Goal: Ask a question

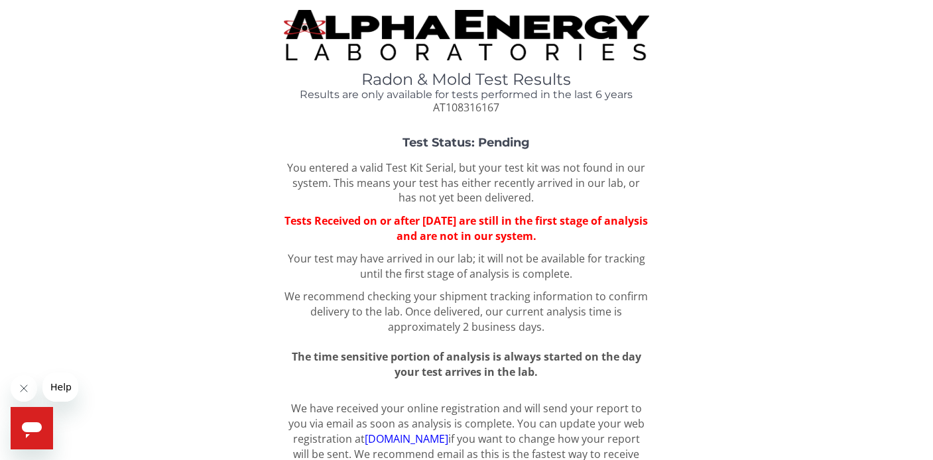
click at [66, 390] on span "Help" at bounding box center [60, 387] width 21 height 11
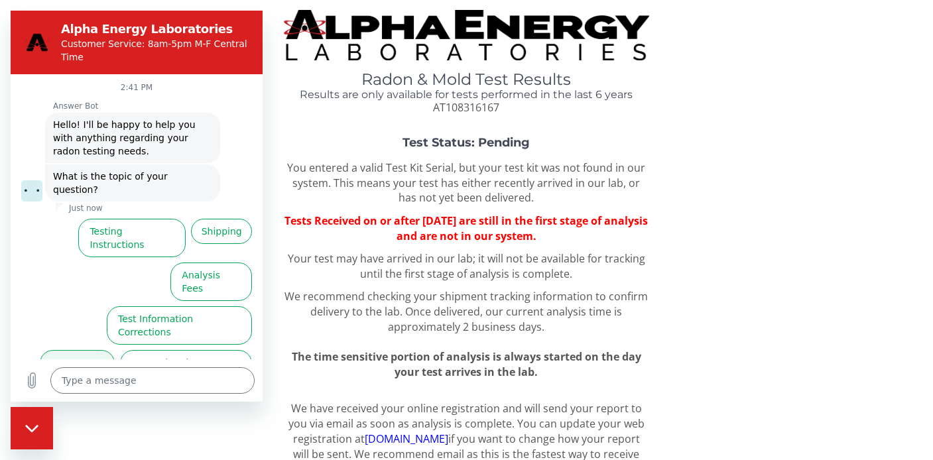
click at [98, 350] on button "Test Results" at bounding box center [77, 369] width 75 height 38
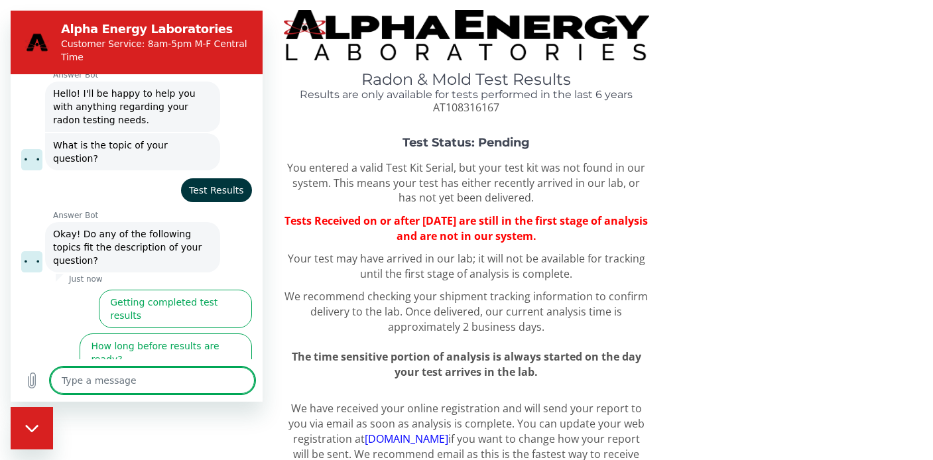
scroll to position [55, 0]
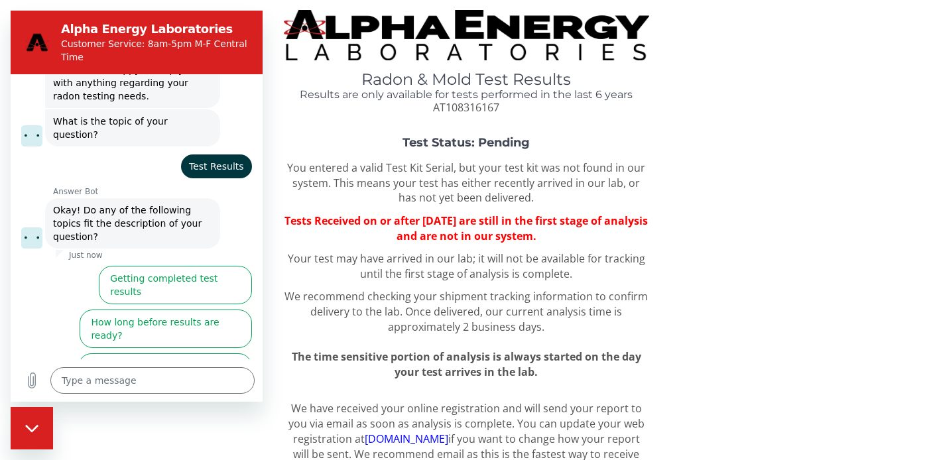
click at [167, 397] on button "I didn't get my test results" at bounding box center [184, 416] width 135 height 38
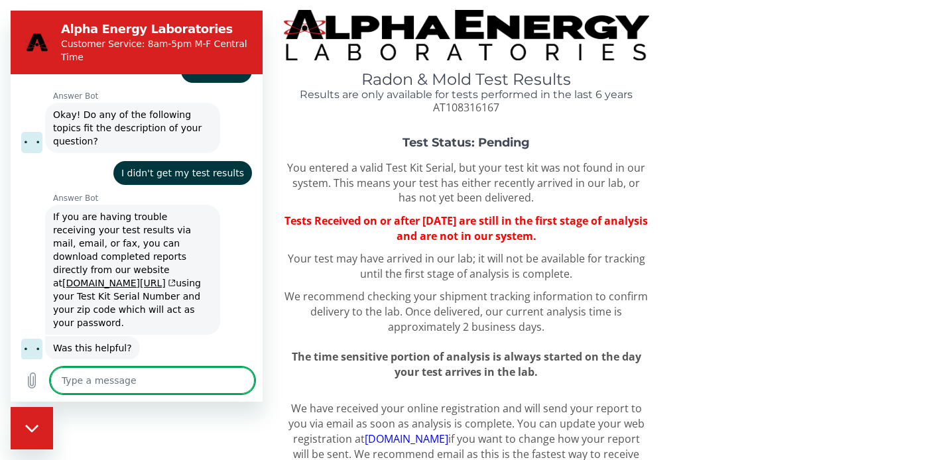
scroll to position [157, 0]
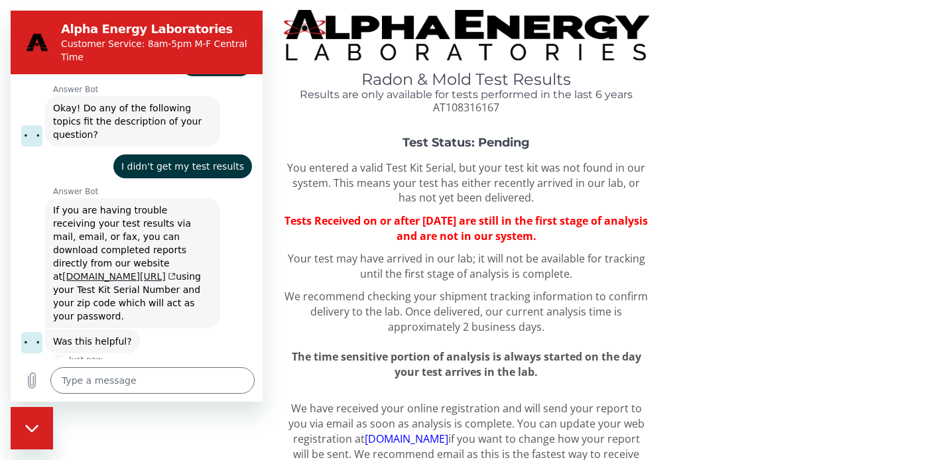
click at [124, 271] on link "[DOMAIN_NAME][URL]" at bounding box center [118, 276] width 113 height 11
click at [194, 371] on button "No, I still need help" at bounding box center [199, 390] width 105 height 38
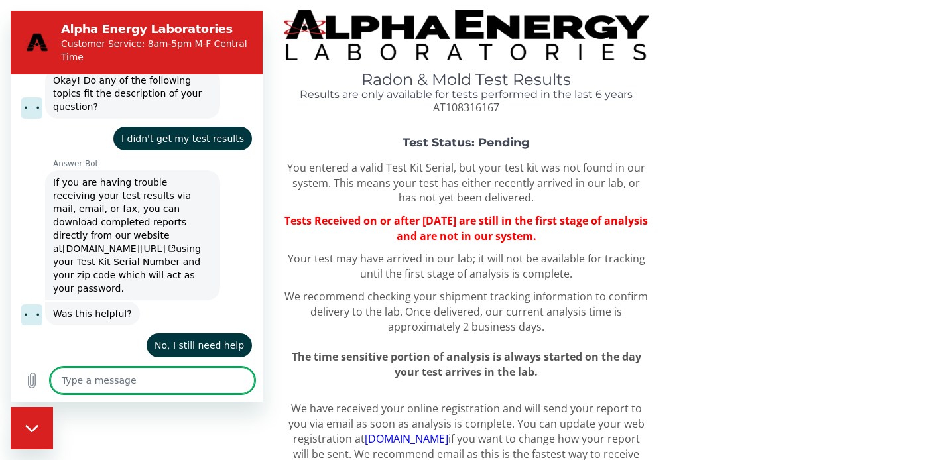
scroll to position [184, 0]
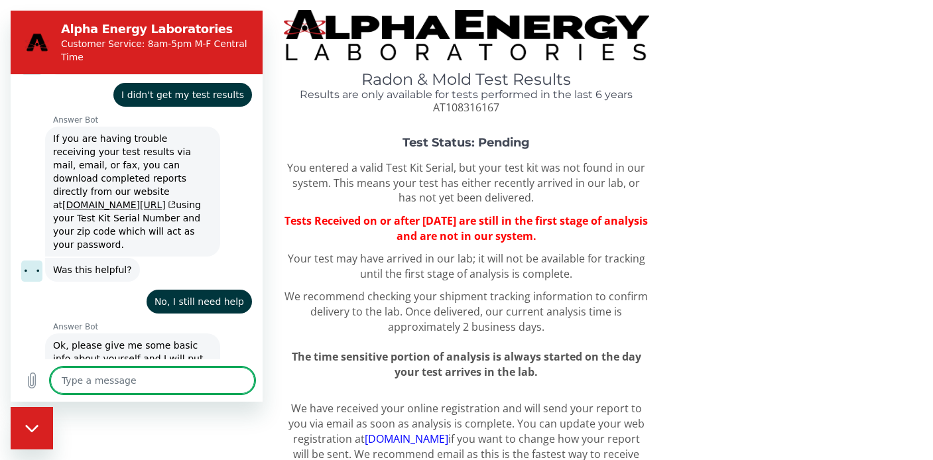
type textarea "x"
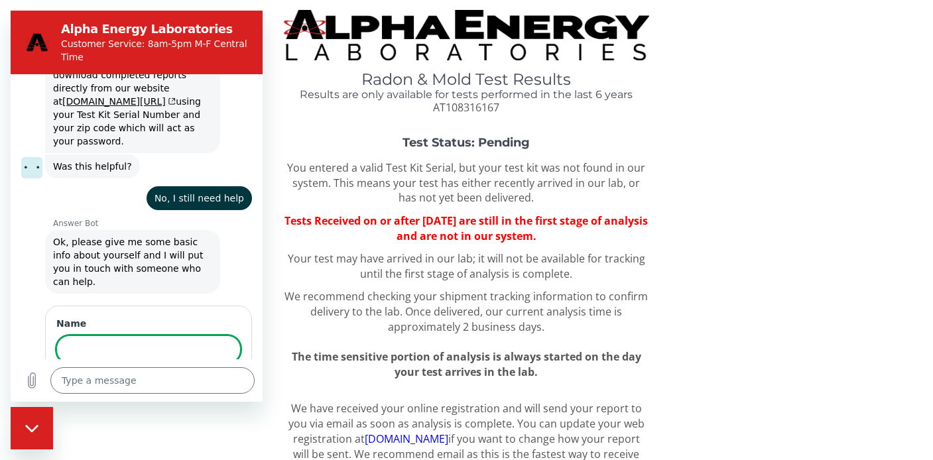
scroll to position [331, 0]
type input "[PERSON_NAME]"
click at [196, 374] on button "Next" at bounding box center [218, 387] width 44 height 27
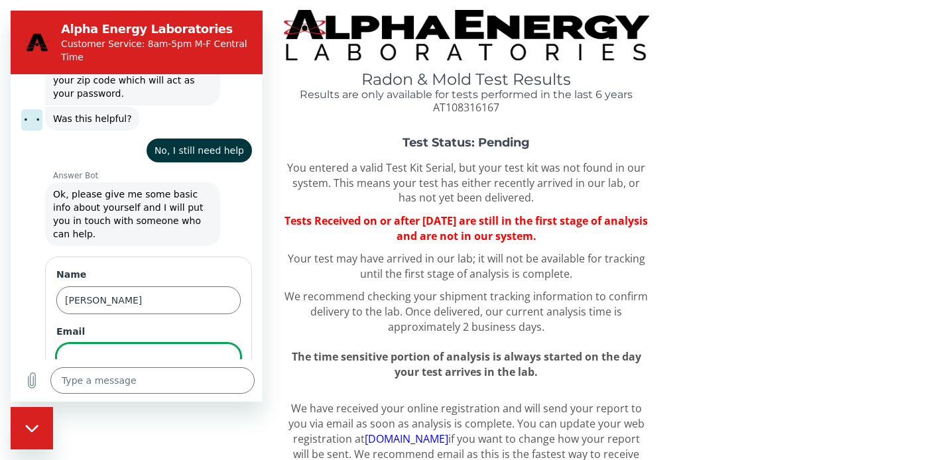
scroll to position [388, 0]
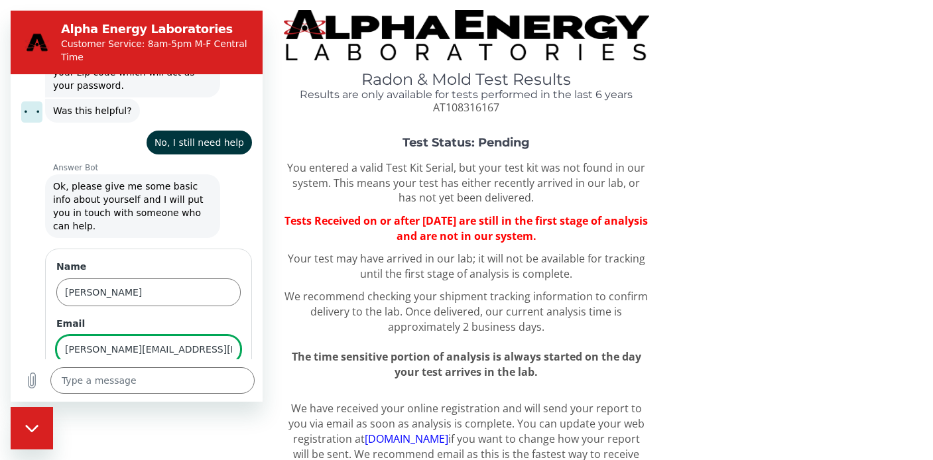
type input "[PERSON_NAME][EMAIL_ADDRESS][DOMAIN_NAME]"
click at [196, 374] on button "Next" at bounding box center [218, 387] width 44 height 27
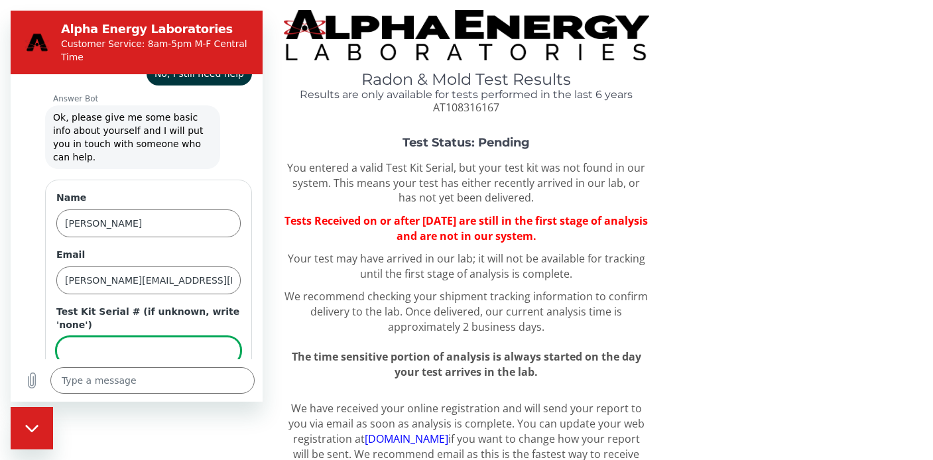
scroll to position [458, 0]
click at [464, 103] on span "AT108316167" at bounding box center [466, 107] width 66 height 15
copy span "AT108316167"
click at [190, 304] on div "Test Kit Serial # (if unknown, write 'none')" at bounding box center [148, 334] width 184 height 60
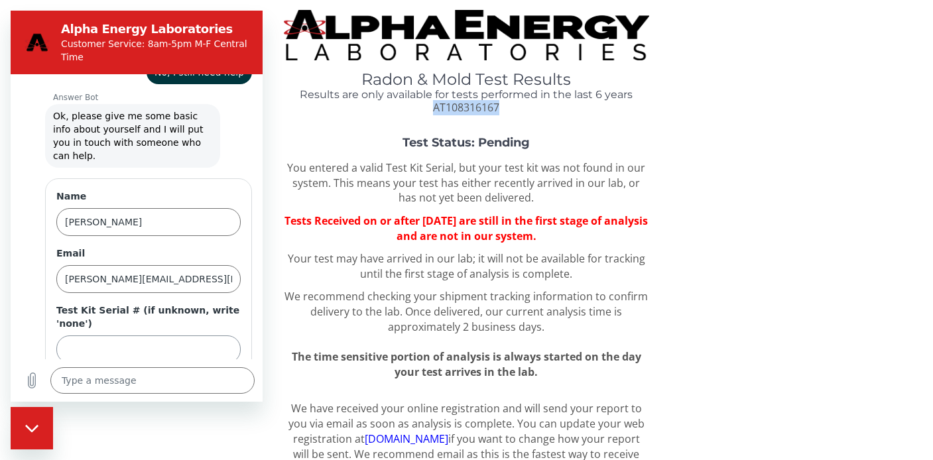
click at [188, 336] on input "Test Kit Serial # (if unknown, write 'none')" at bounding box center [148, 350] width 184 height 28
paste input "AT108316167"
type input "AT108316167"
click at [218, 379] on span "Send" at bounding box center [217, 387] width 23 height 16
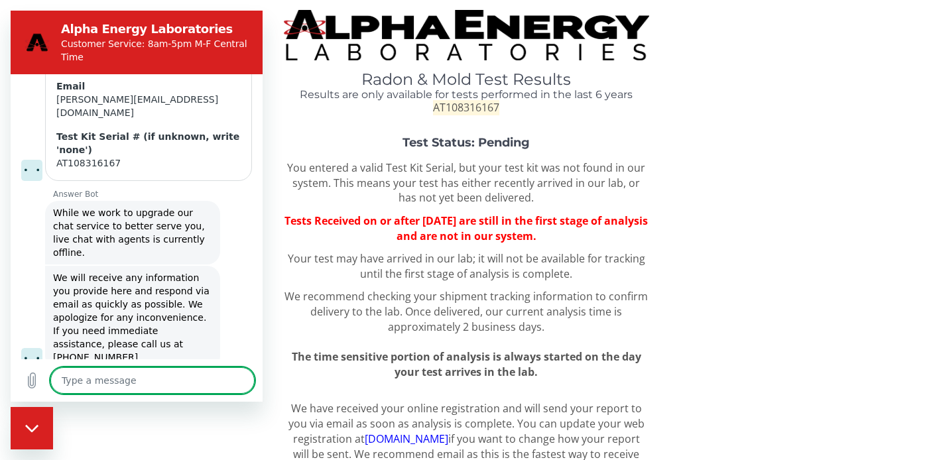
scroll to position [619, 0]
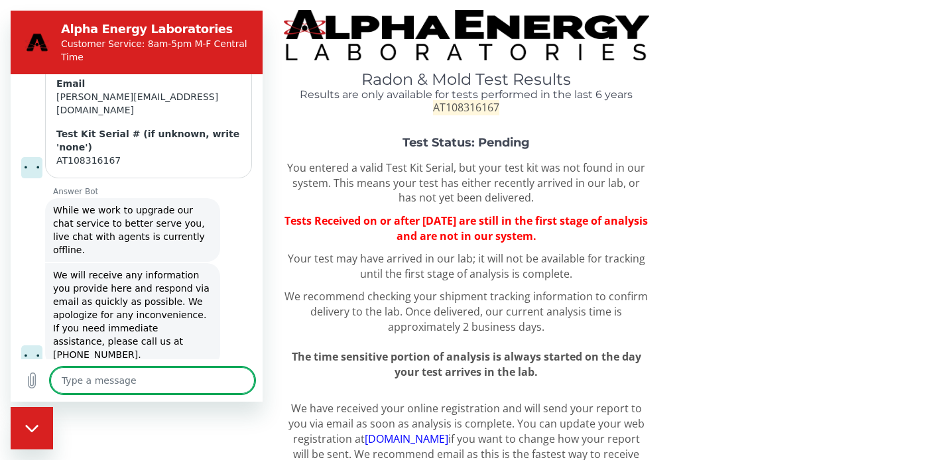
type textarea "x"
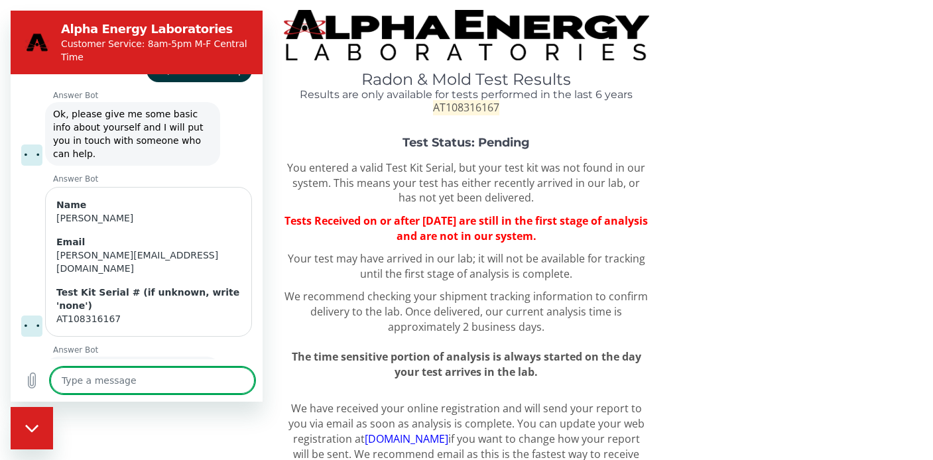
scroll to position [689, 0]
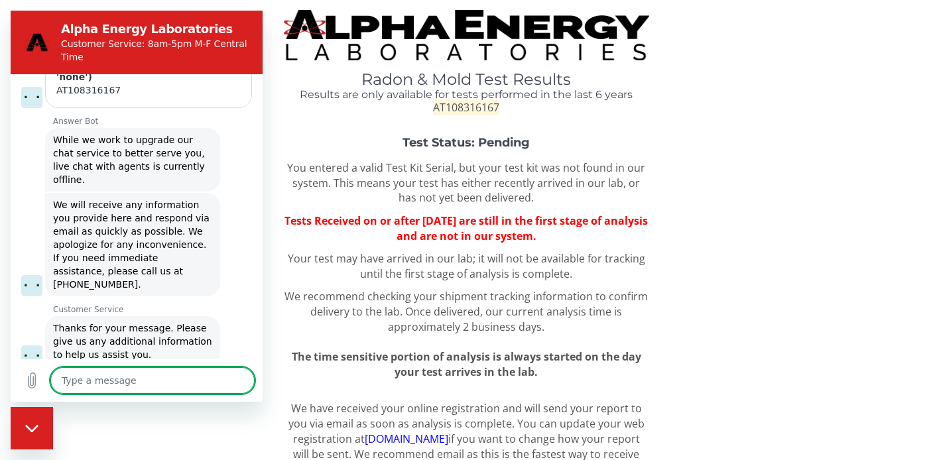
click at [194, 372] on textarea at bounding box center [152, 381] width 204 height 27
type textarea "P"
type textarea "x"
type textarea "Pe"
type textarea "x"
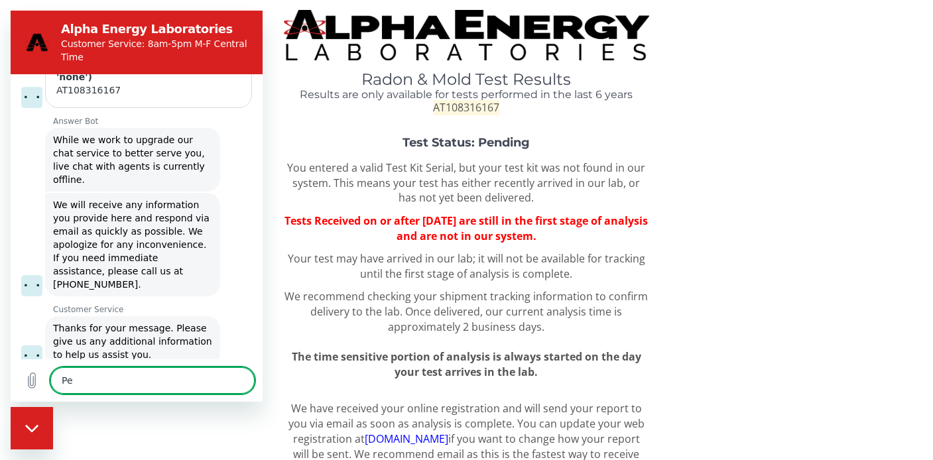
type textarea "Per"
type textarea "x"
type textarea "Per"
type textarea "x"
type textarea "Per F"
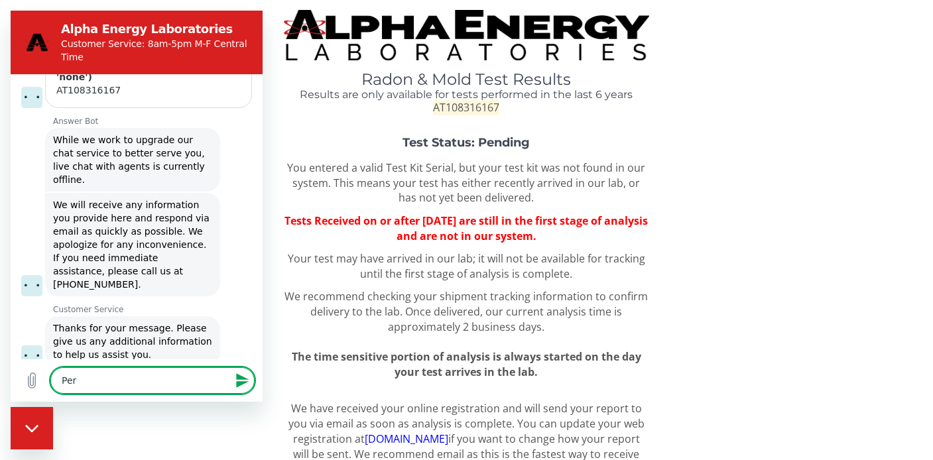
type textarea "x"
type textarea "Per Fe"
type textarea "x"
type textarea "Per Fed"
type textarea "x"
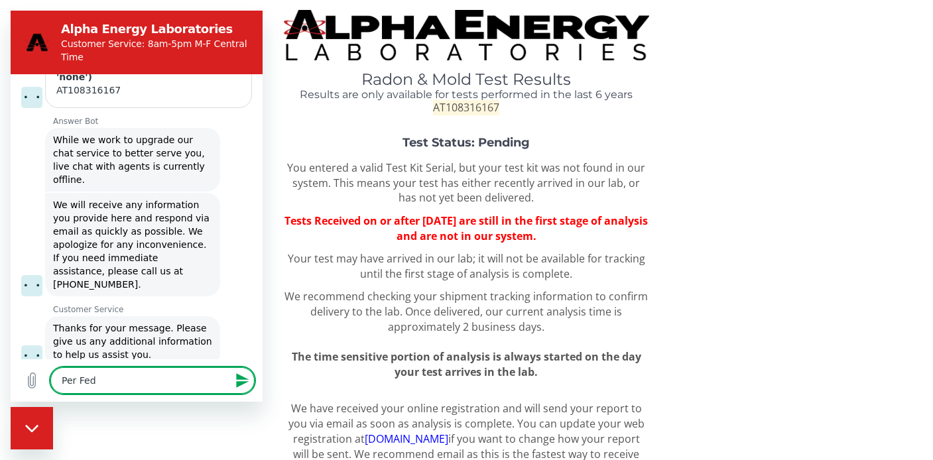
type textarea "Per FedE"
type textarea "x"
type textarea "Per FedEx"
type textarea "x"
type textarea "Per FedEx"
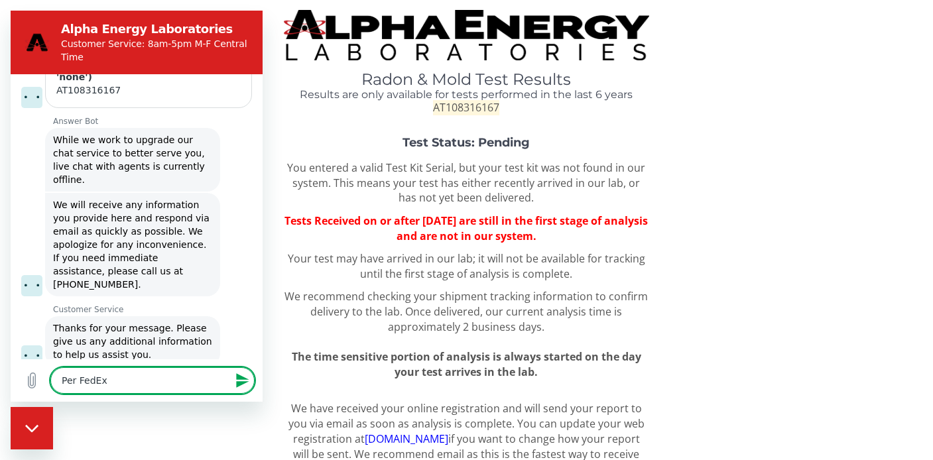
type textarea "x"
type textarea "Per FedEx t"
type textarea "x"
type textarea "Per FedEx tr"
type textarea "x"
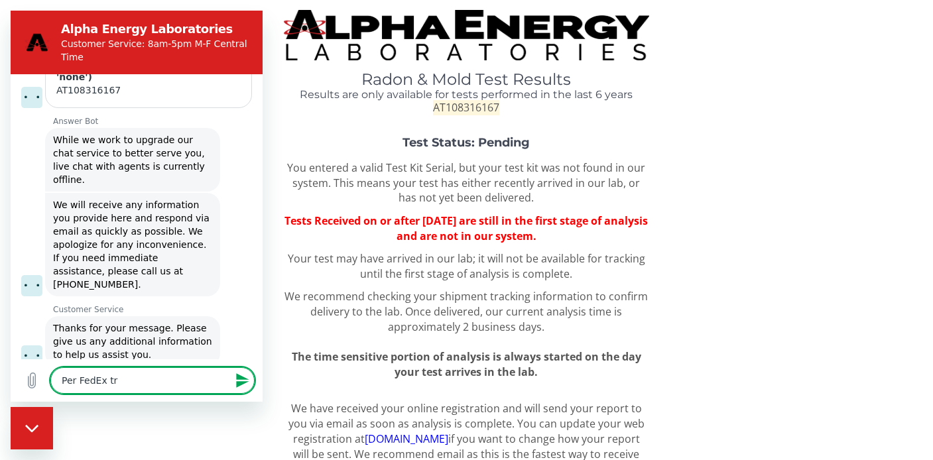
type textarea "Per FedEx tra"
type textarea "x"
type textarea "Per FedEx trac"
type textarea "x"
type textarea "Per FedEx track"
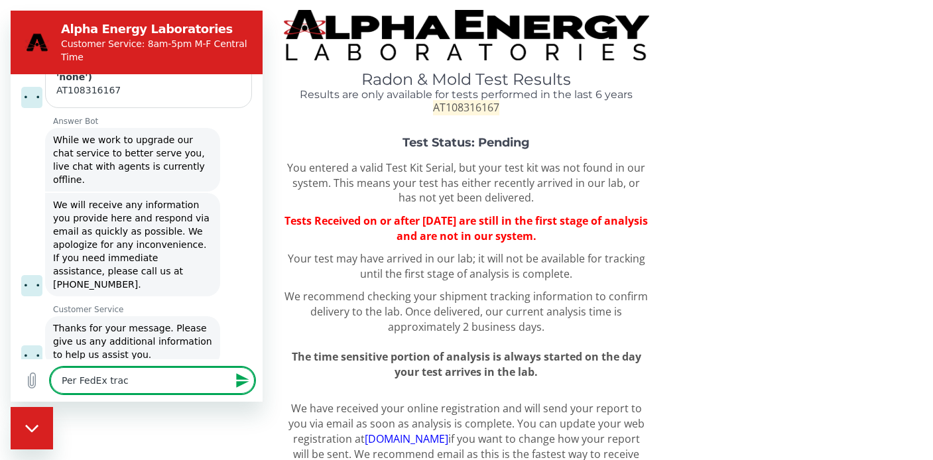
type textarea "x"
type textarea "Per FedEx tracki"
type textarea "x"
type textarea "Per FedEx trackin"
type textarea "x"
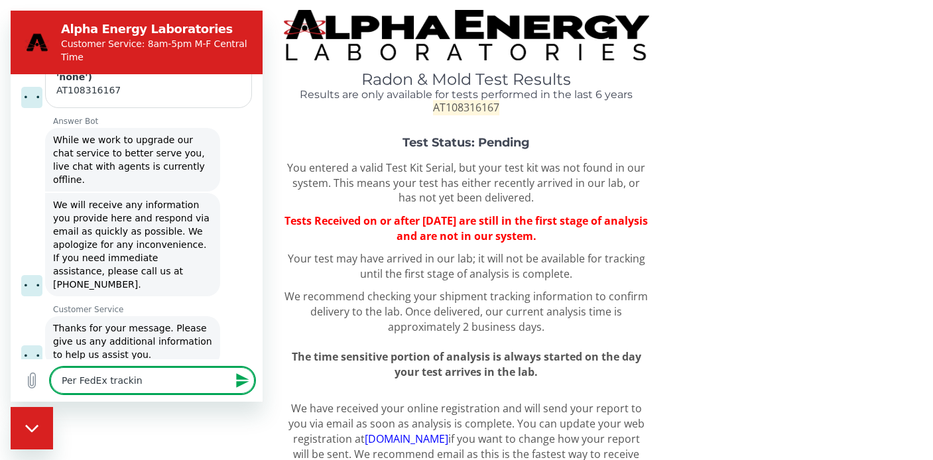
type textarea "Per FedEx tracking"
type textarea "x"
type textarea "Per FedEx tracking,"
type textarea "x"
type textarea "Per FedEx tracking,"
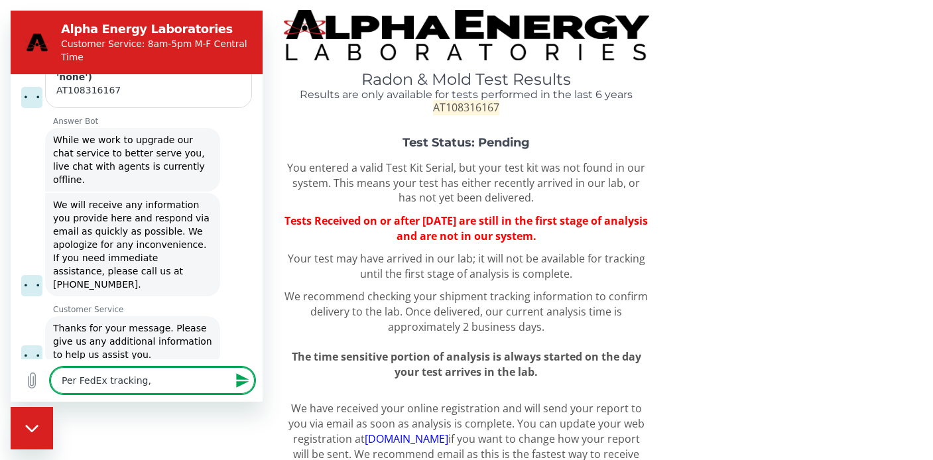
type textarea "x"
type textarea "Per FedEx tracking, m"
type textarea "x"
type textarea "Per FedEx tracking, my"
type textarea "x"
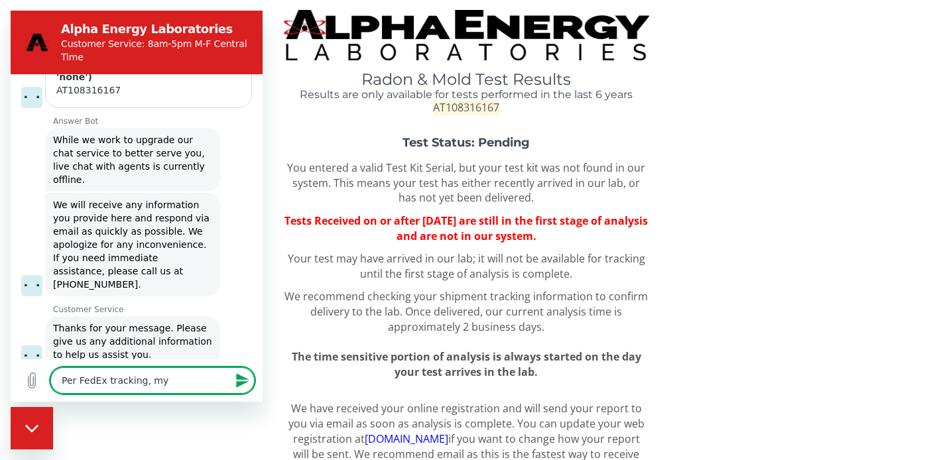
type textarea "Per FedEx tracking, my"
type textarea "x"
type textarea "Per FedEx tracking, my t"
type textarea "x"
type textarea "Per FedEx tracking, my te"
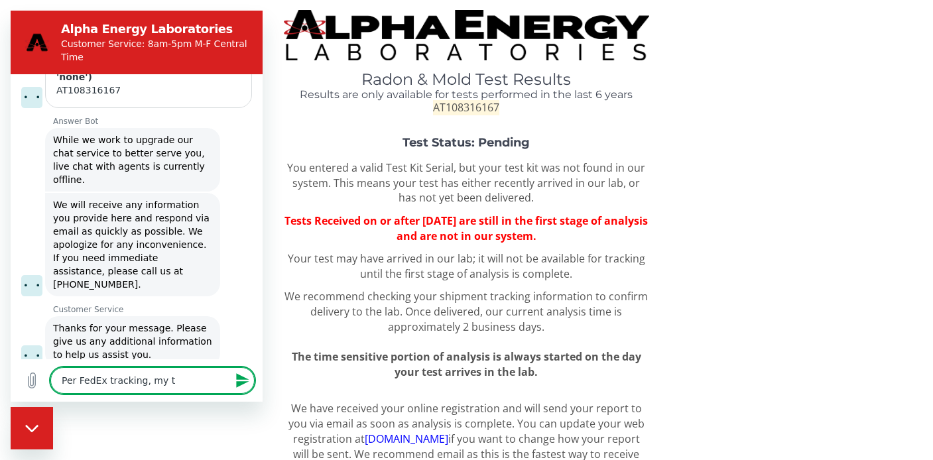
type textarea "x"
type textarea "Per FedEx tracking, my tes"
type textarea "x"
type textarea "Per FedEx tracking, my test"
type textarea "x"
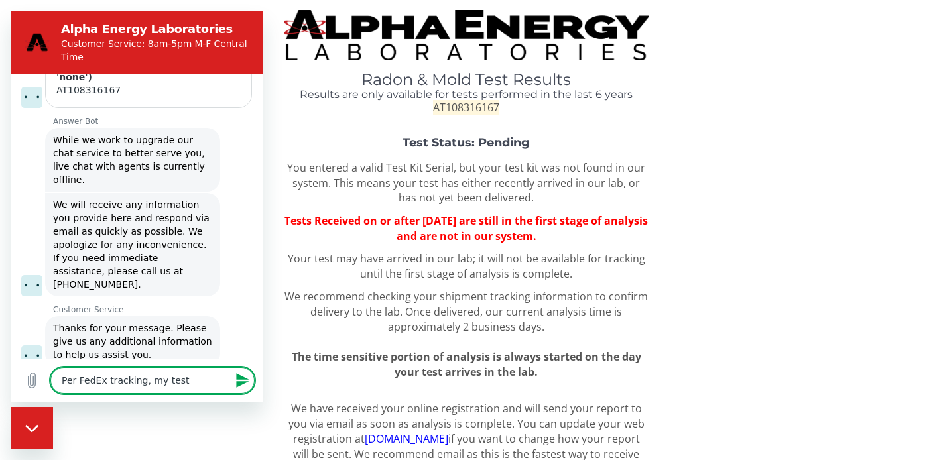
type textarea "Per FedEx tracking, my test"
type textarea "x"
type textarea "Per FedEx tracking, my test w"
type textarea "x"
type textarea "Per FedEx tracking, my test wa"
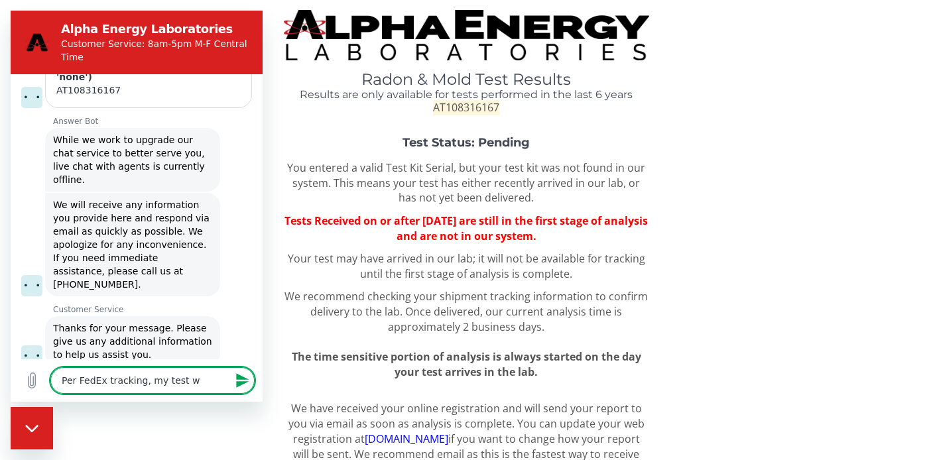
type textarea "x"
type textarea "Per FedEx tracking, my test was"
type textarea "x"
type textarea "Per FedEx tracking, my test was"
type textarea "x"
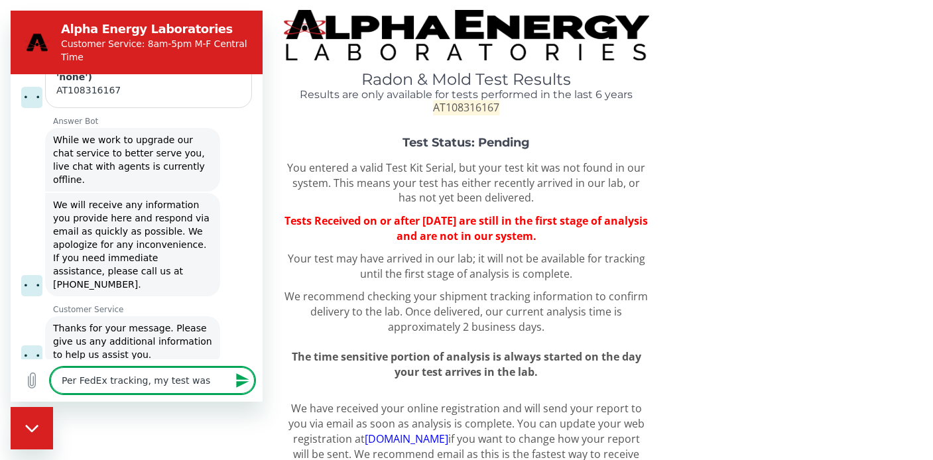
type textarea "Per FedEx tracking, my test was r"
type textarea "x"
type textarea "Per FedEx tracking, my test was re"
type textarea "x"
type textarea "Per FedEx tracking, my test was rec"
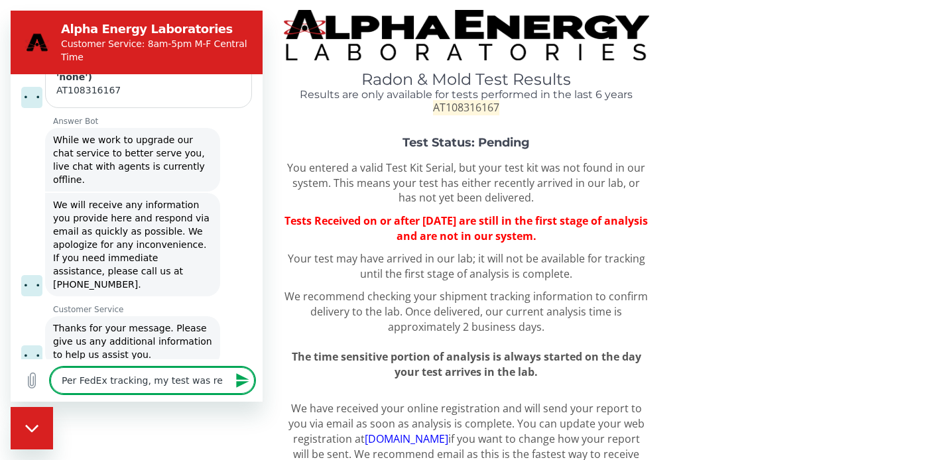
type textarea "x"
type textarea "Per FedEx tracking, my test was rece"
type textarea "x"
type textarea "Per FedEx tracking, my test was recev"
type textarea "x"
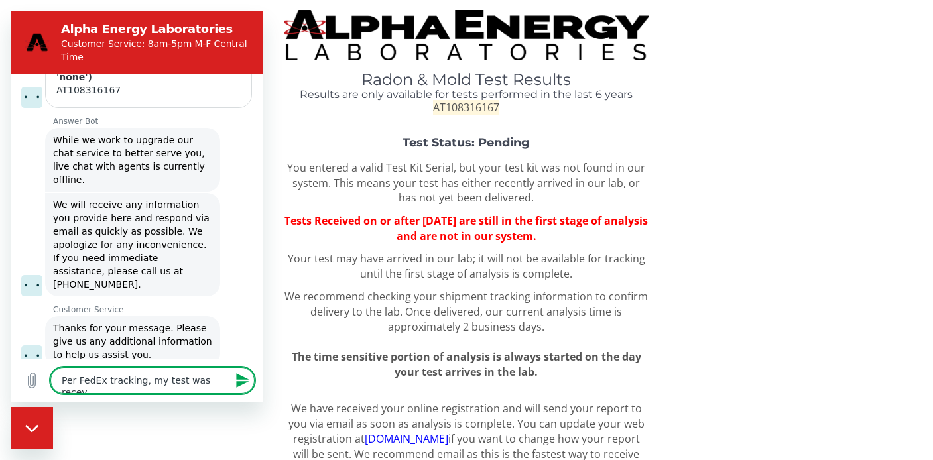
type textarea "Per FedEx tracking, my test was rece"
type textarea "x"
type textarea "Per FedEx tracking, my test was recei"
type textarea "x"
type textarea "Per FedEx tracking, my test was receiv"
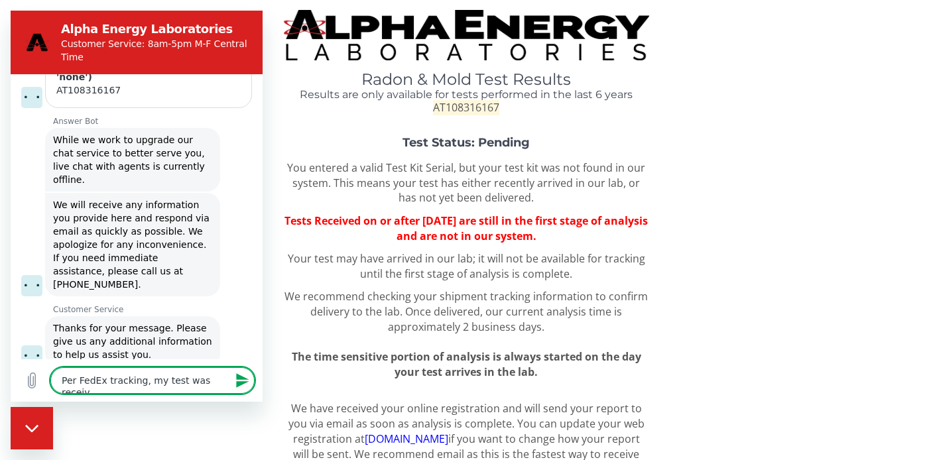
type textarea "x"
type textarea "Per FedEx tracking, my test was receive"
type textarea "x"
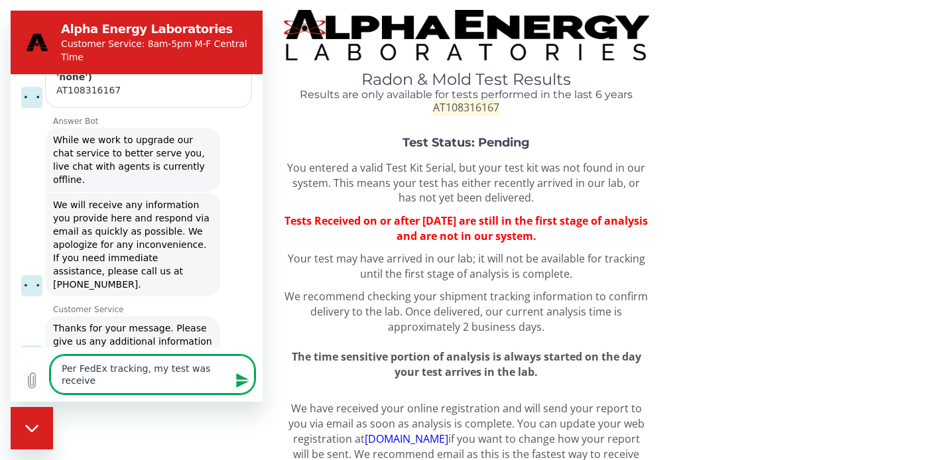
type textarea "Per FedEx tracking, my test was received"
type textarea "x"
type textarea "Per FedEx tracking, my test was received"
type textarea "x"
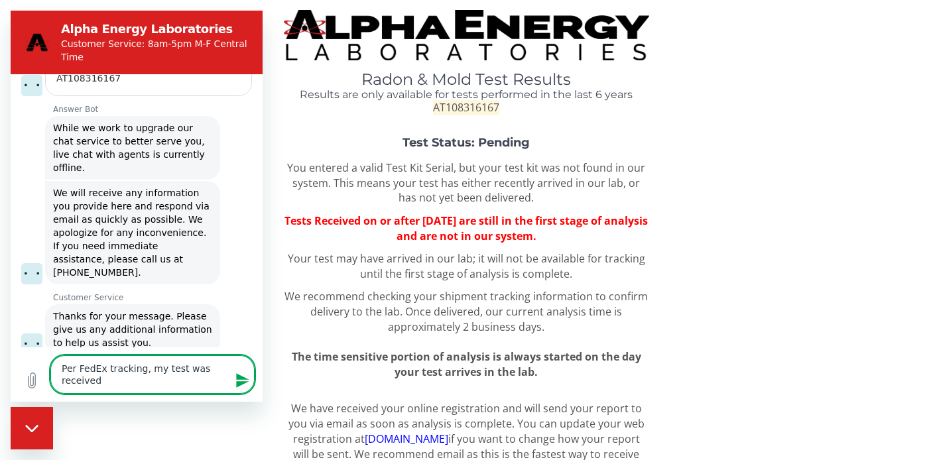
drag, startPoint x: 121, startPoint y: 375, endPoint x: 58, endPoint y: 383, distance: 62.9
click at [58, 383] on textarea "Per FedEx tracking, my test was received" at bounding box center [152, 375] width 204 height 38
type textarea "Per FedEx tracking, my test was d"
type textarea "x"
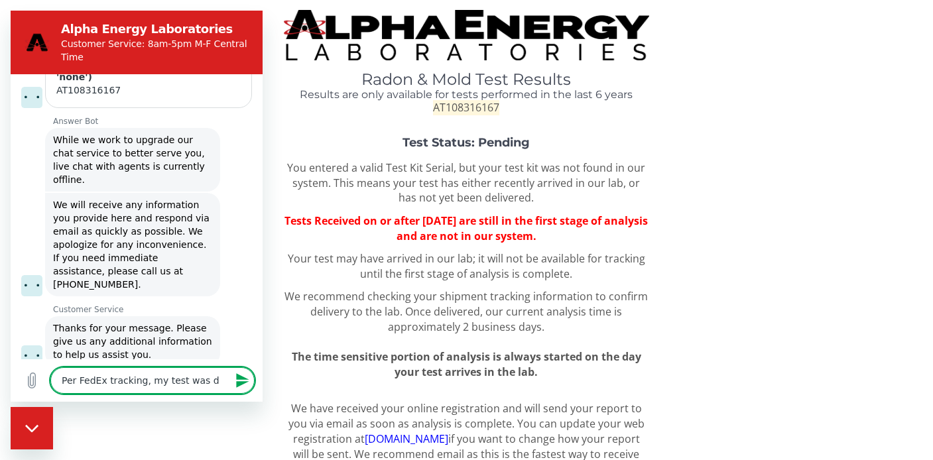
type textarea "Per FedEx tracking, my test was de"
type textarea "x"
type textarea "Per FedEx tracking, my test was del"
type textarea "x"
type textarea "Per FedEx tracking, my test was deli"
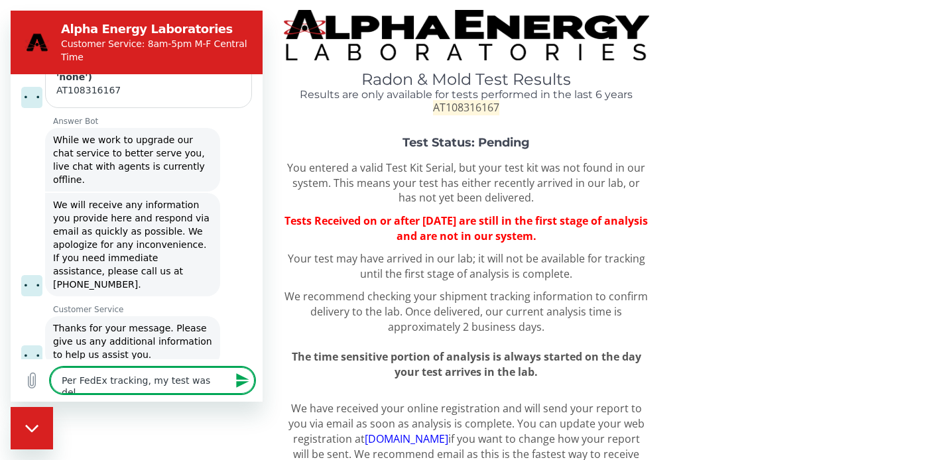
type textarea "x"
type textarea "Per FedEx tracking, my test was deliv"
type textarea "x"
type textarea "Per FedEx tracking, my test was delive"
type textarea "x"
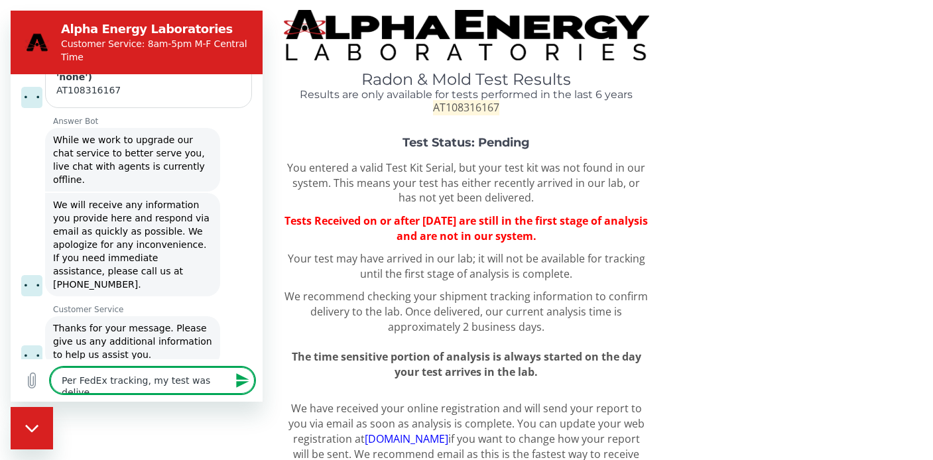
type textarea "Per FedEx tracking, my test was deliver"
type textarea "x"
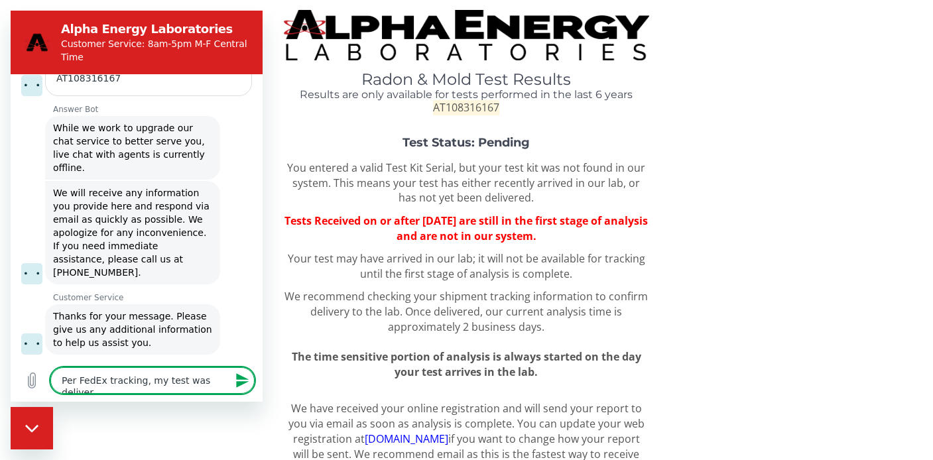
type textarea "Per FedEx tracking, my test was delivere"
type textarea "x"
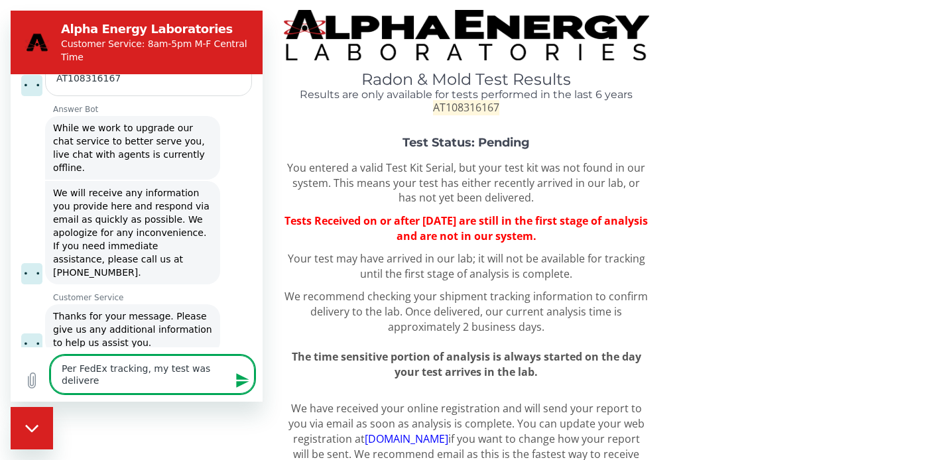
type textarea "Per FedEx tracking, my test was delivered"
type textarea "x"
type textarea "Per FedEx tracking, my test was delivered"
type textarea "x"
type textarea "Per FedEx tracking, my test was delivered o"
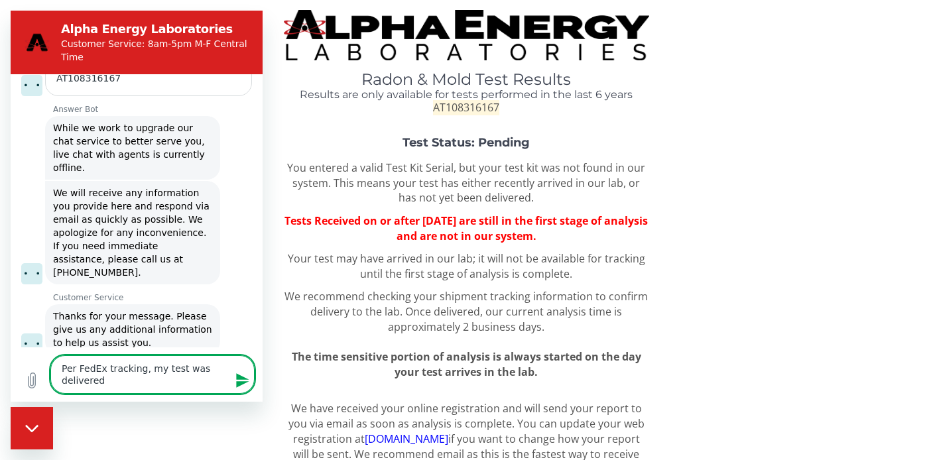
type textarea "x"
type textarea "Per FedEx tracking, my test was delivered on"
type textarea "x"
type textarea "Per FedEx tracking, my test was delivered on"
type textarea "x"
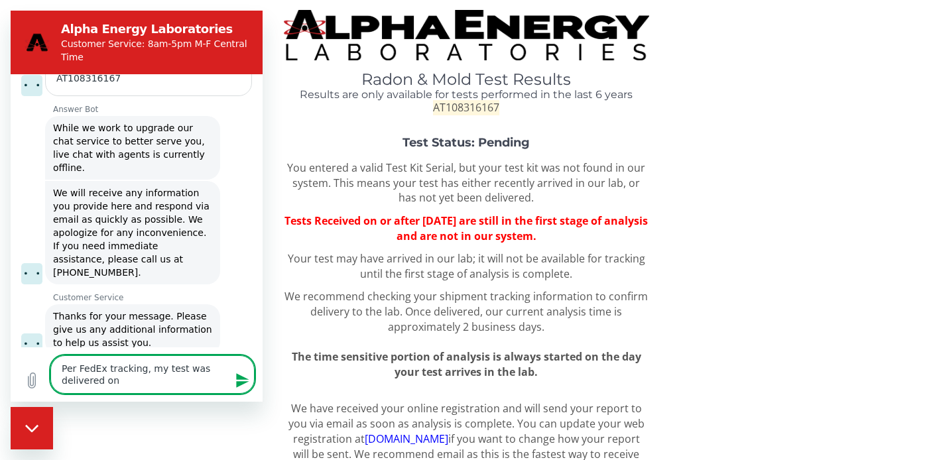
type textarea "Per FedEx tracking, my test was delivered on 8"
type textarea "x"
type textarea "Per FedEx tracking, my test was delivered on 8/"
type textarea "x"
type textarea "Per FedEx tracking, my test was delivered on 8/1"
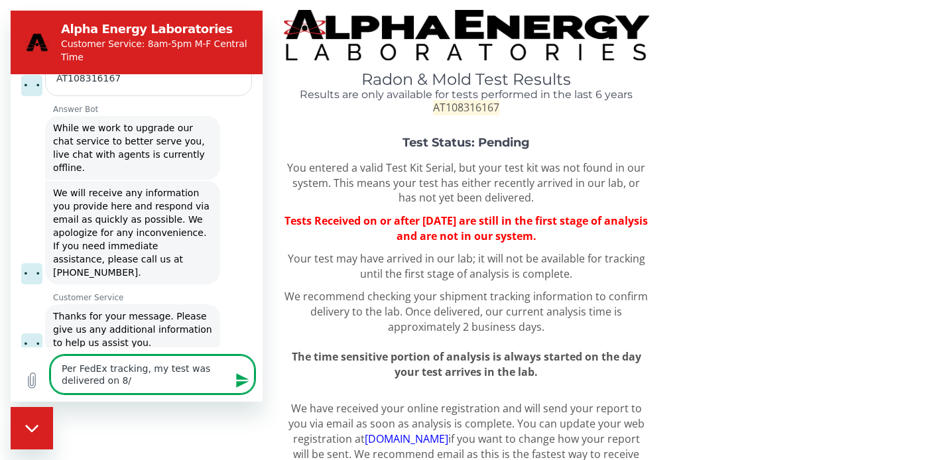
type textarea "x"
type textarea "Per FedEx tracking, my test was delivered on 8/19"
type textarea "x"
type textarea "Per FedEx tracking, my test was delivered on 8/19,"
type textarea "x"
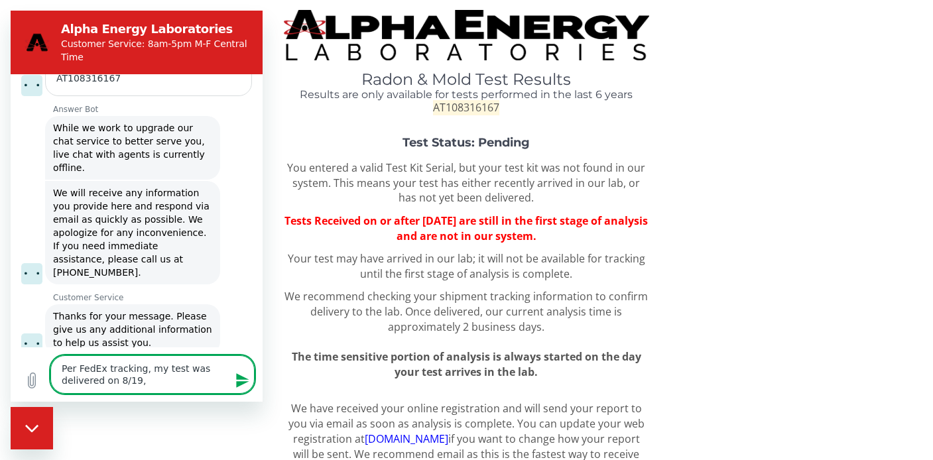
type textarea "Per FedEx tracking, my test was delivered on 8/19,"
type textarea "x"
type textarea "Per FedEx tracking, my test was delivered on 8/19, b"
type textarea "x"
type textarea "Per FedEx tracking, my test was delivered on 8/19, bu"
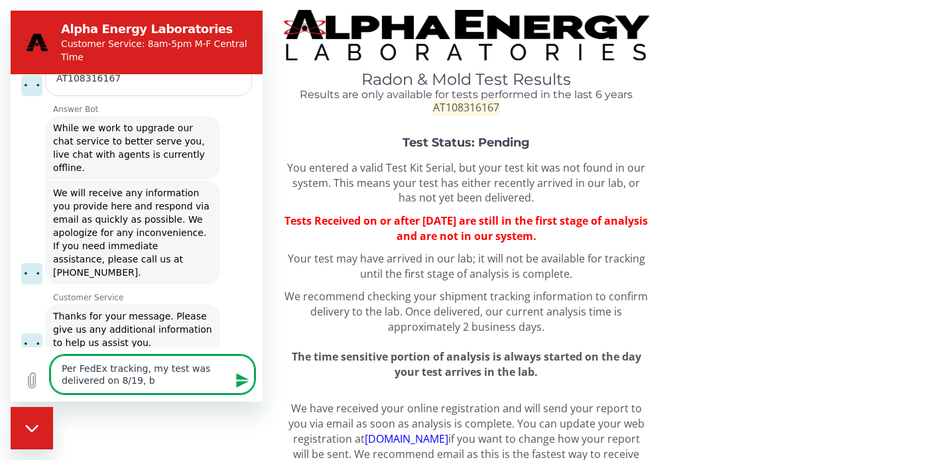
type textarea "x"
type textarea "Per FedEx tracking, my test was delivered on 8/19, but"
type textarea "x"
type textarea "Per FedEx tracking, my test was delivered on 8/19, but"
type textarea "x"
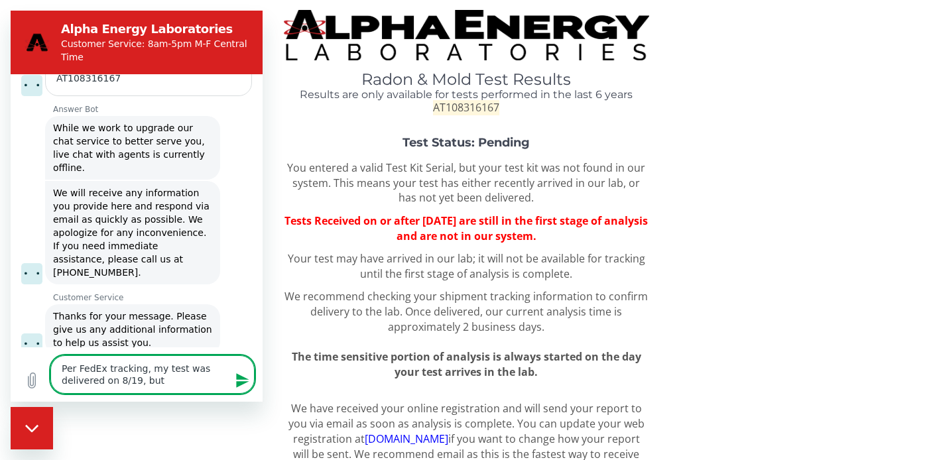
type textarea "Per FedEx tracking, my test was delivered on 8/19, but t"
type textarea "x"
type textarea "Per FedEx tracking, my test was delivered on 8/19, but th"
type textarea "x"
type textarea "Per FedEx tracking, my test was delivered on 8/19, but the"
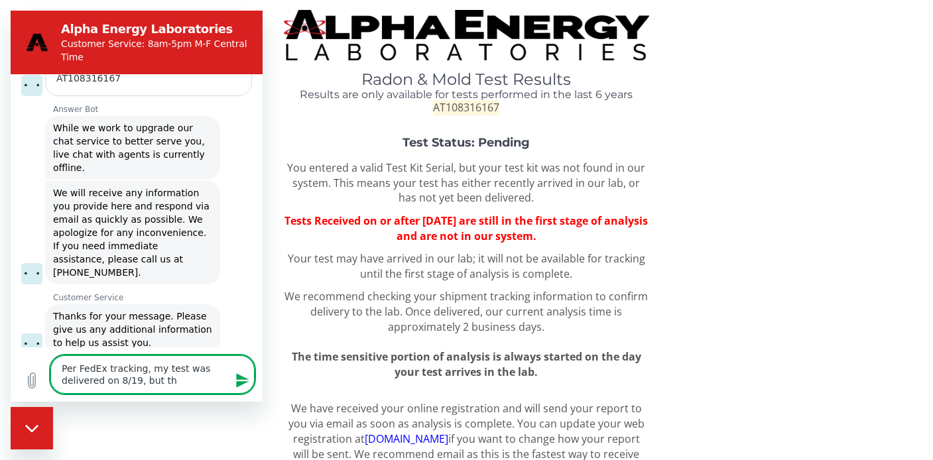
type textarea "x"
type textarea "Per FedEx tracking, my test was delivered on 8/19, but the"
type textarea "x"
type textarea "Per FedEx tracking, my test was delivered on 8/19, but the t"
type textarea "x"
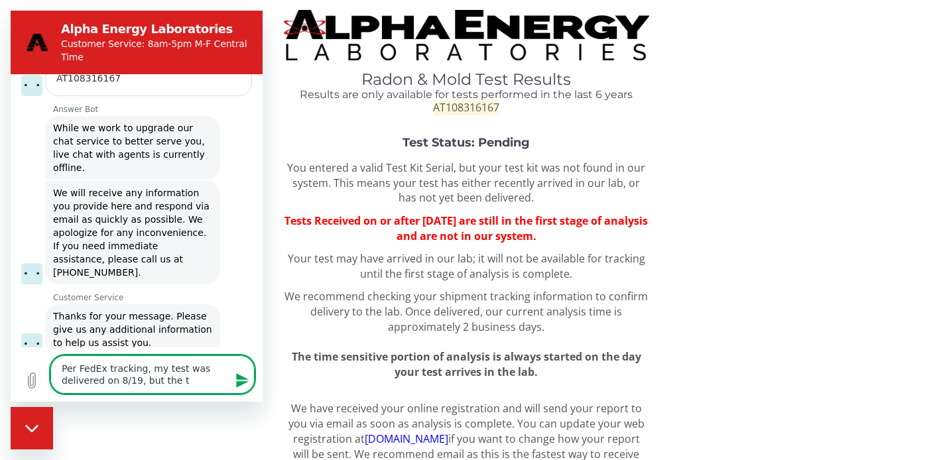
type textarea "Per FedEx tracking, my test was delivered on 8/19, but the te"
type textarea "x"
type textarea "Per FedEx tracking, my test was delivered on 8/19, but the tes"
type textarea "x"
type textarea "Per FedEx tracking, my test was delivered on 8/19, but the test"
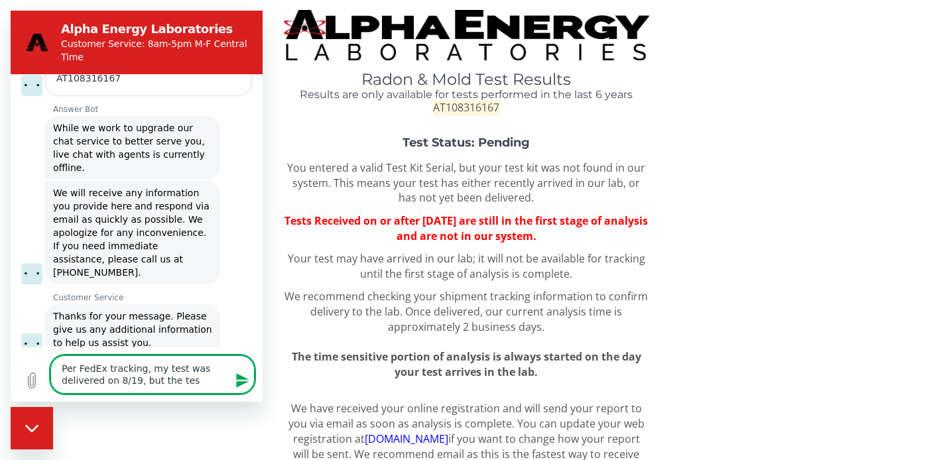
type textarea "x"
type textarea "Per FedEx tracking, my test was delivered on 8/19, but the test"
type textarea "x"
type textarea "Per FedEx tracking, my test was delivered on 8/19, but the test s"
type textarea "x"
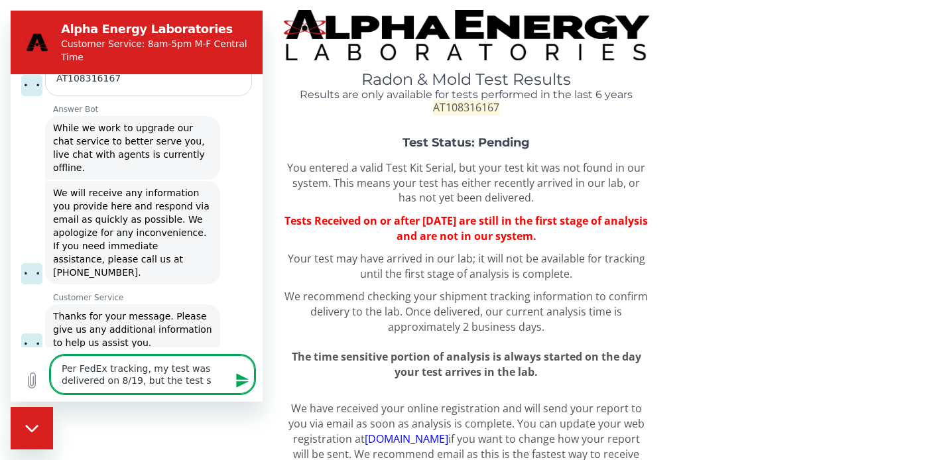
type textarea "Per FedEx tracking, my test was delivered on 8/19, but the test st"
type textarea "x"
type textarea "Per FedEx tracking, my test was delivered on 8/19, but the test sta"
type textarea "x"
type textarea "Per FedEx tracking, my test was delivered on 8/19, but the test stat"
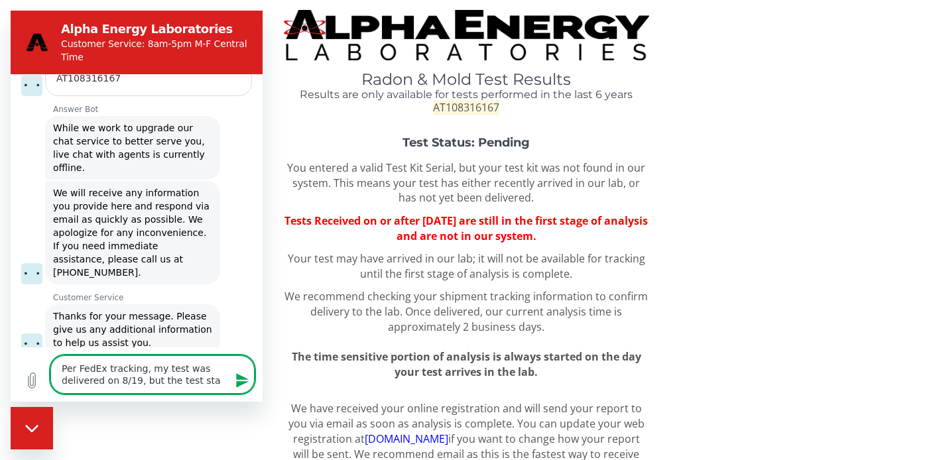
type textarea "x"
type textarea "Per FedEx tracking, my test was delivered on 8/19, but the test statu"
type textarea "x"
type textarea "Per FedEx tracking, my test was delivered on 8/19, but the test status"
type textarea "x"
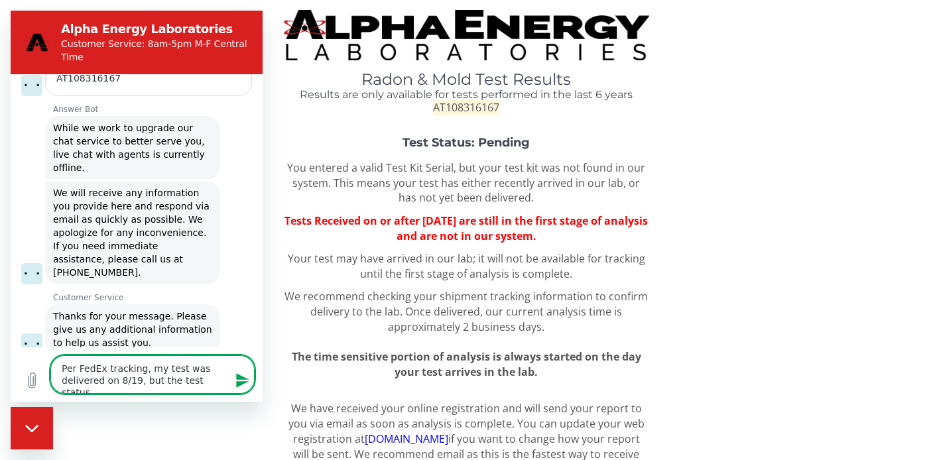
type textarea "Per FedEx tracking, my test was delivered on 8/19, but the test status"
type textarea "x"
type textarea "Per FedEx tracking, my test was delivered on 8/19, but the test status i"
type textarea "x"
type textarea "Per FedEx tracking, my test was delivered on 8/19, but the test status is"
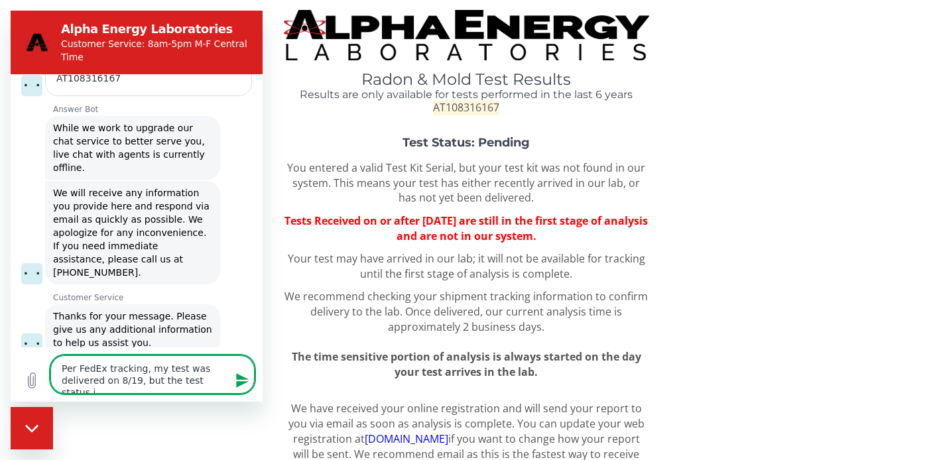
type textarea "x"
type textarea "Per FedEx tracking, my test was delivered on 8/19, but the test status is"
type textarea "x"
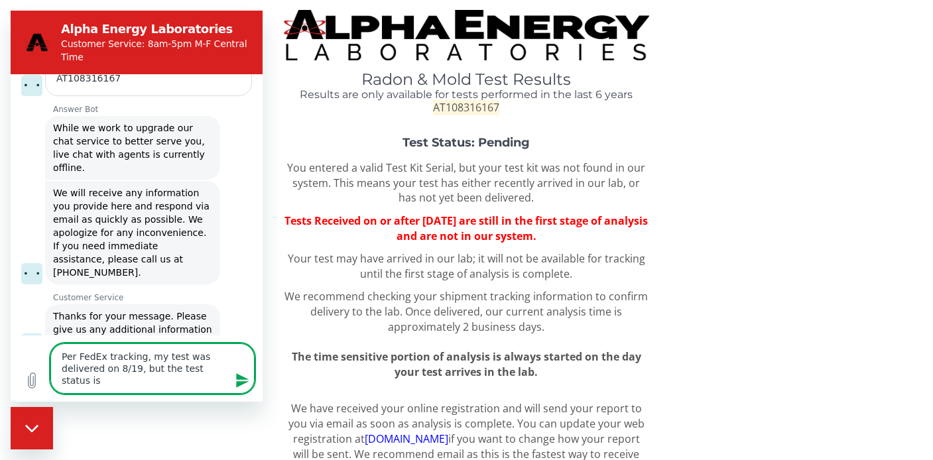
type textarea "Per FedEx tracking, my test was delivered on 8/19, but the test status is s"
type textarea "x"
type textarea "Per FedEx tracking, my test was delivered on 8/19, but the test status is st"
type textarea "x"
type textarea "Per FedEx tracking, my test was delivered on 8/19, but the test status is sti"
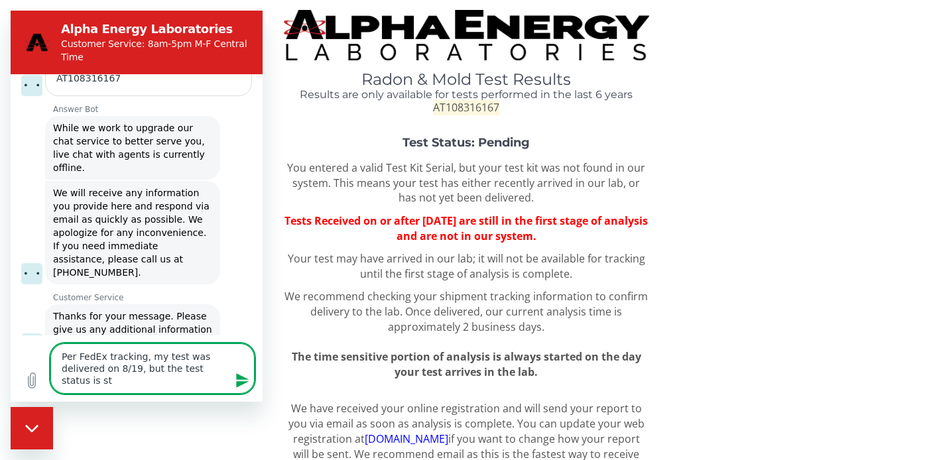
type textarea "x"
type textarea "Per FedEx tracking, my test was delivered on 8/19, but the test status is stil"
type textarea "x"
type textarea "Per FedEx tracking, my test was delivered on 8/19, but the test status is still"
type textarea "x"
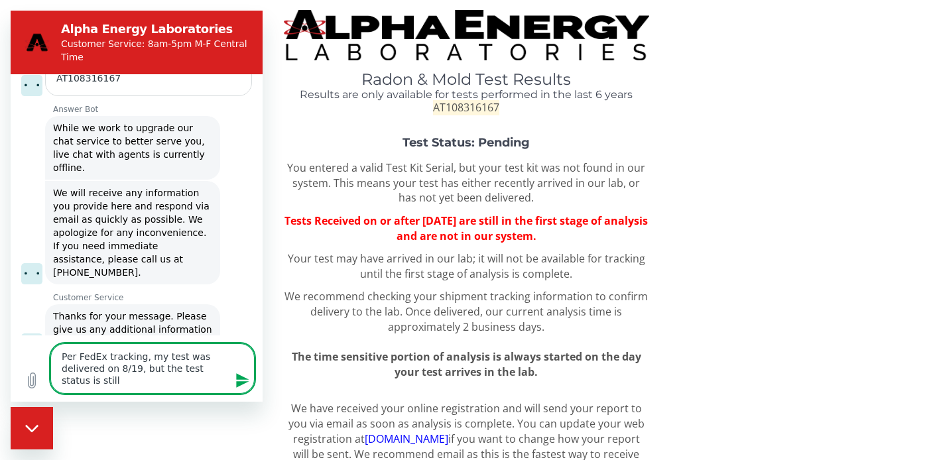
type textarea "Per FedEx tracking, my test was delivered on 8/19, but the test status is still"
type textarea "x"
type textarea "Per FedEx tracking, my test was delivered on 8/19, but the test status is still…"
type textarea "x"
type textarea "Per FedEx tracking, my test was delivered on 8/19, but the test status is still…"
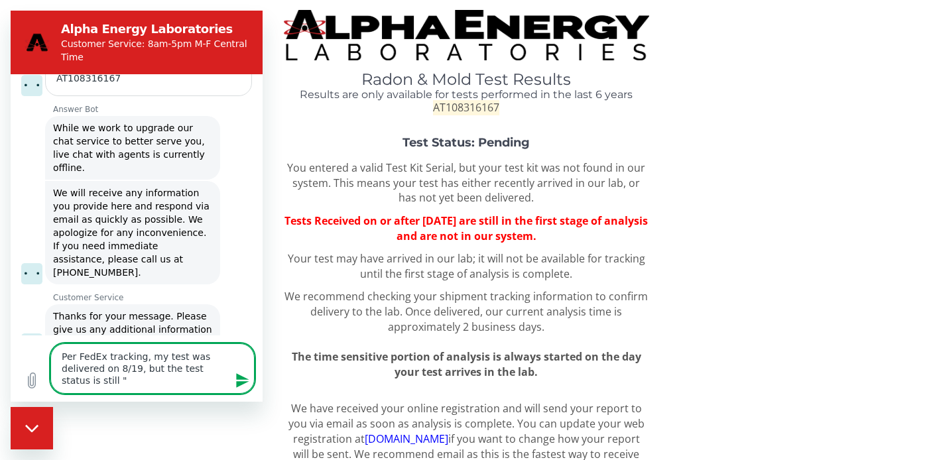
type textarea "x"
type textarea "Per FedEx tracking, my test was delivered on 8/19, but the test status is still…"
type textarea "x"
type textarea "Per FedEx tracking, my test was delivered on 8/19, but the test status is still…"
type textarea "x"
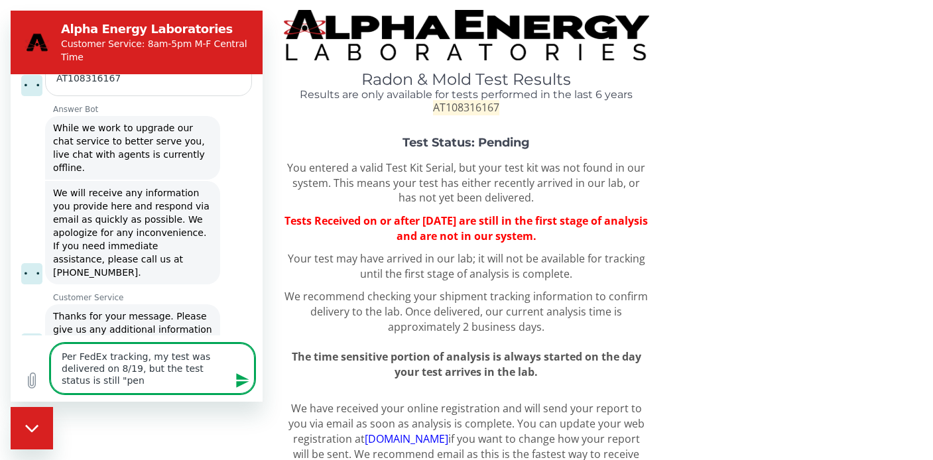
type textarea "Per FedEx tracking, my test was delivered on 8/19, but the test status is still…"
type textarea "x"
type textarea "Per FedEx tracking, my test was delivered on 8/19, but the test status is still…"
type textarea "x"
type textarea "Per FedEx tracking, my test was delivered on 8/19, but the test status is still…"
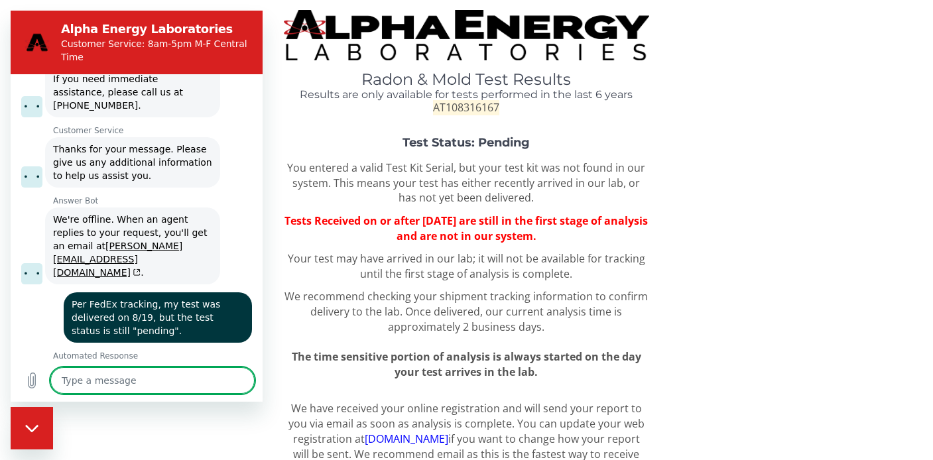
scroll to position [871, 0]
